Goal: Task Accomplishment & Management: Complete application form

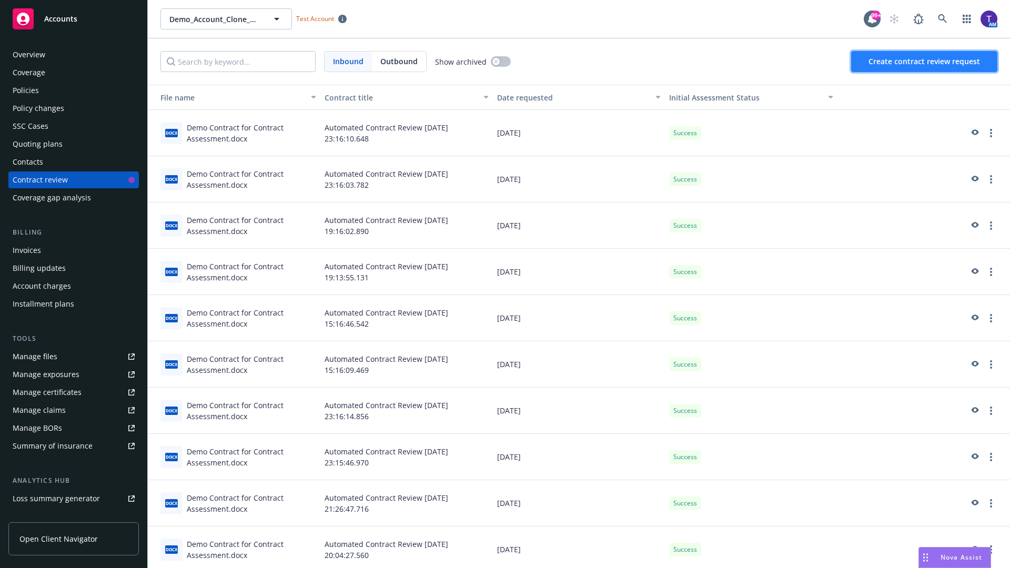
click at [925, 62] on span "Create contract review request" at bounding box center [925, 61] width 112 height 10
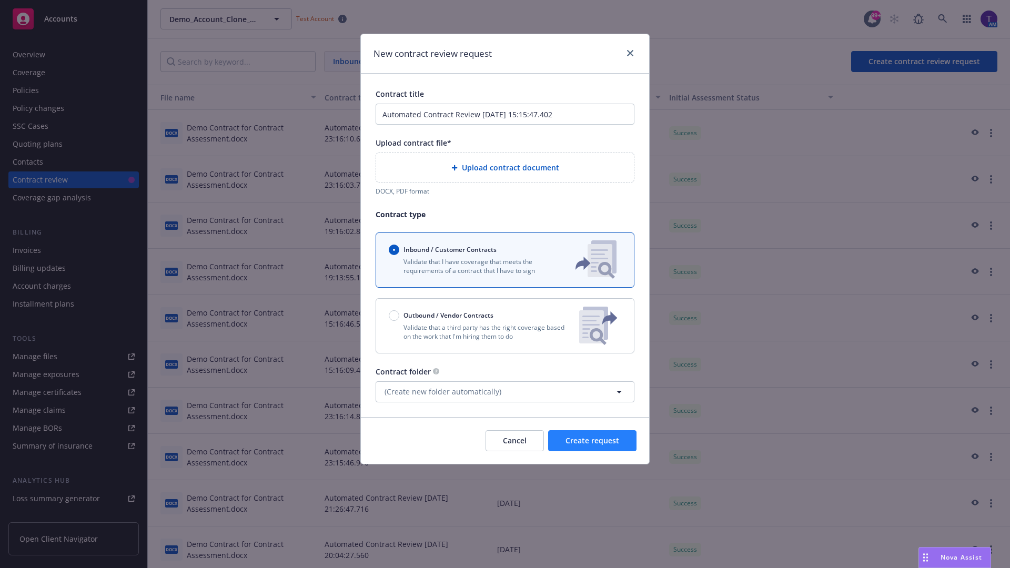
type input "Automated Contract Review 08-21-2025 15:15:47.402"
click at [505, 326] on p "Validate that a third party has the right coverage based on the work that I'm h…" at bounding box center [480, 332] width 182 height 18
radio input "false"
radio input "true"
click at [593, 446] on span "Create request" at bounding box center [593, 441] width 54 height 10
